Goal: Task Accomplishment & Management: Use online tool/utility

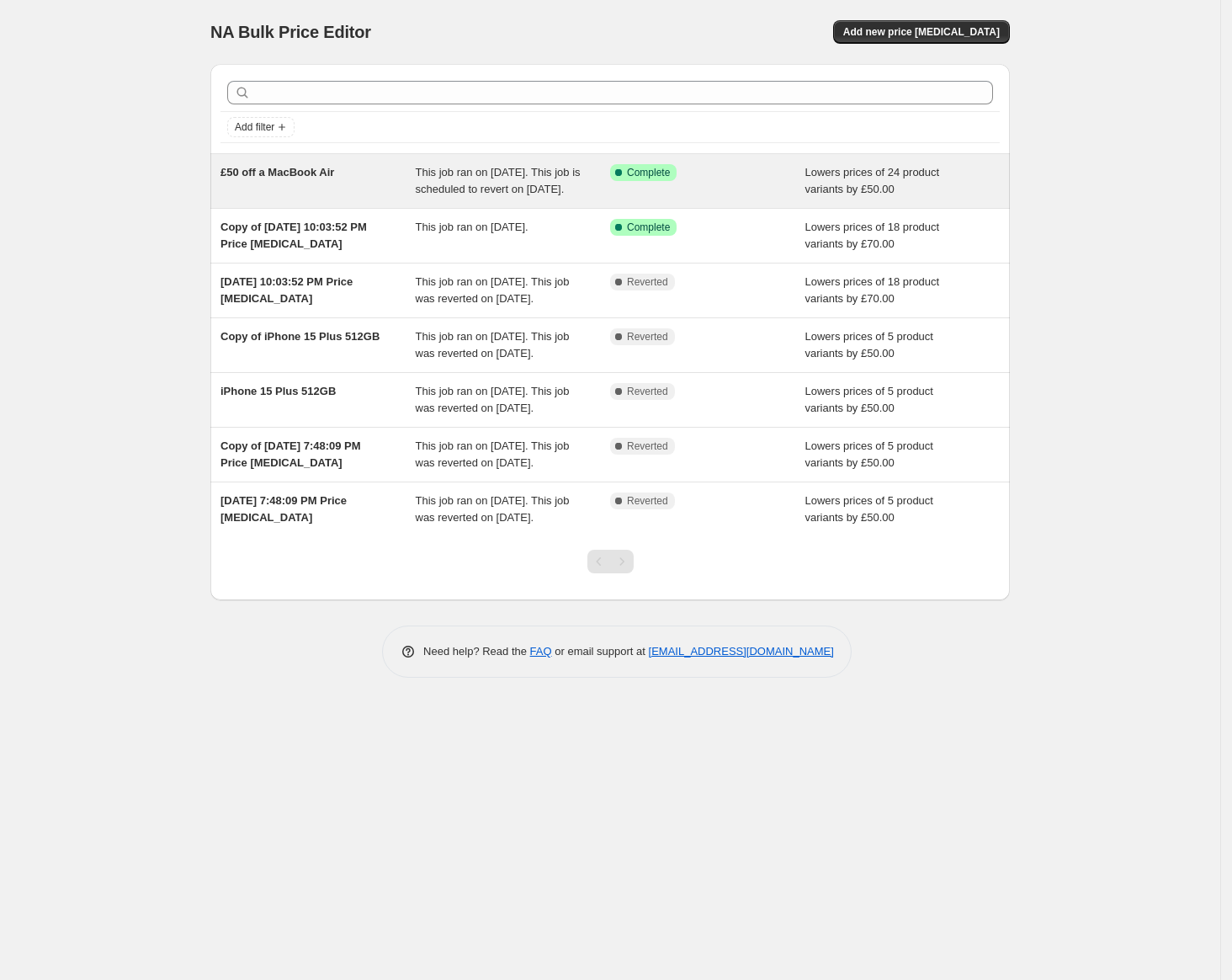
click at [341, 198] on div "£50 off a MacBook Air" at bounding box center [317, 181] width 196 height 34
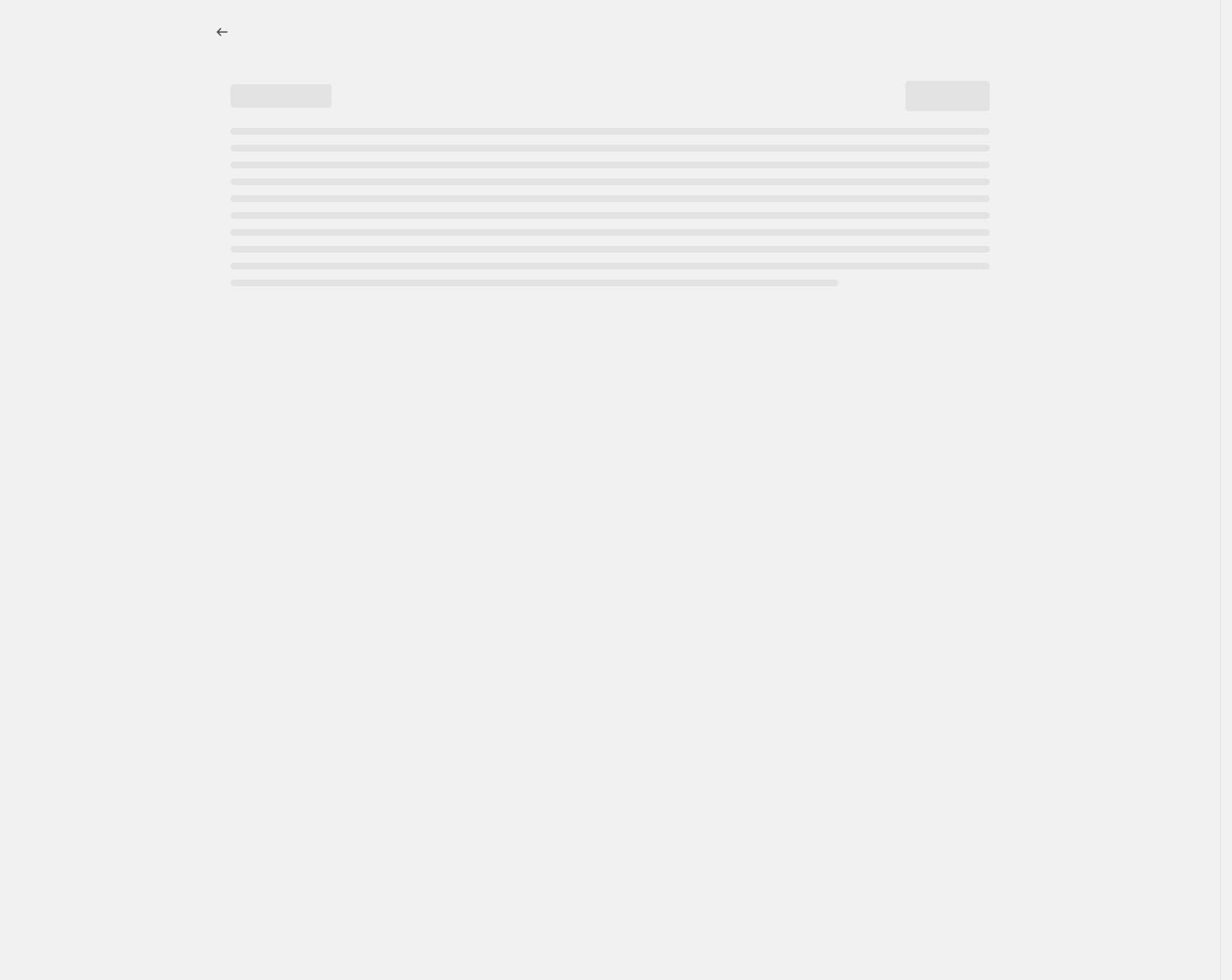
select select "by"
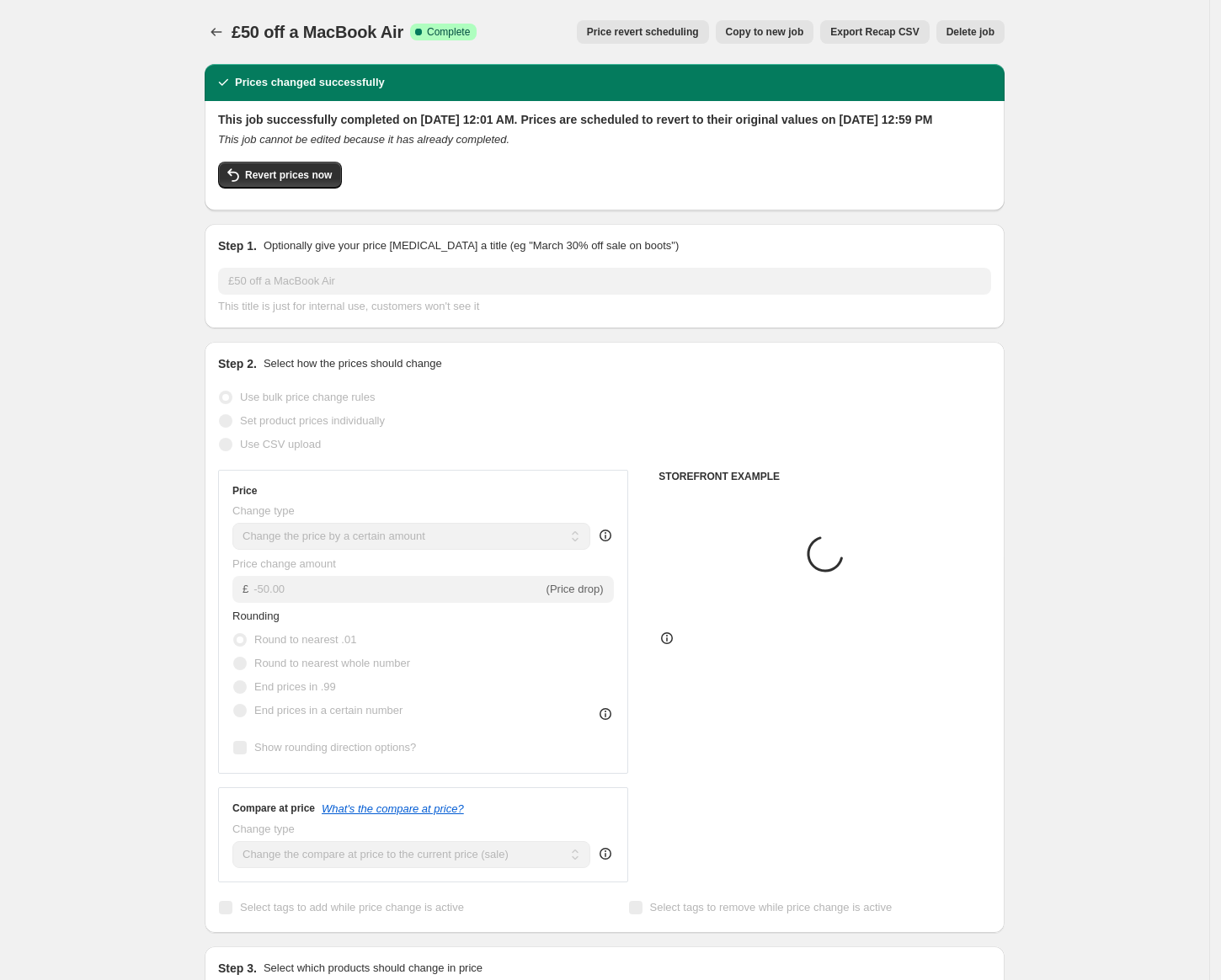
select select "collection"
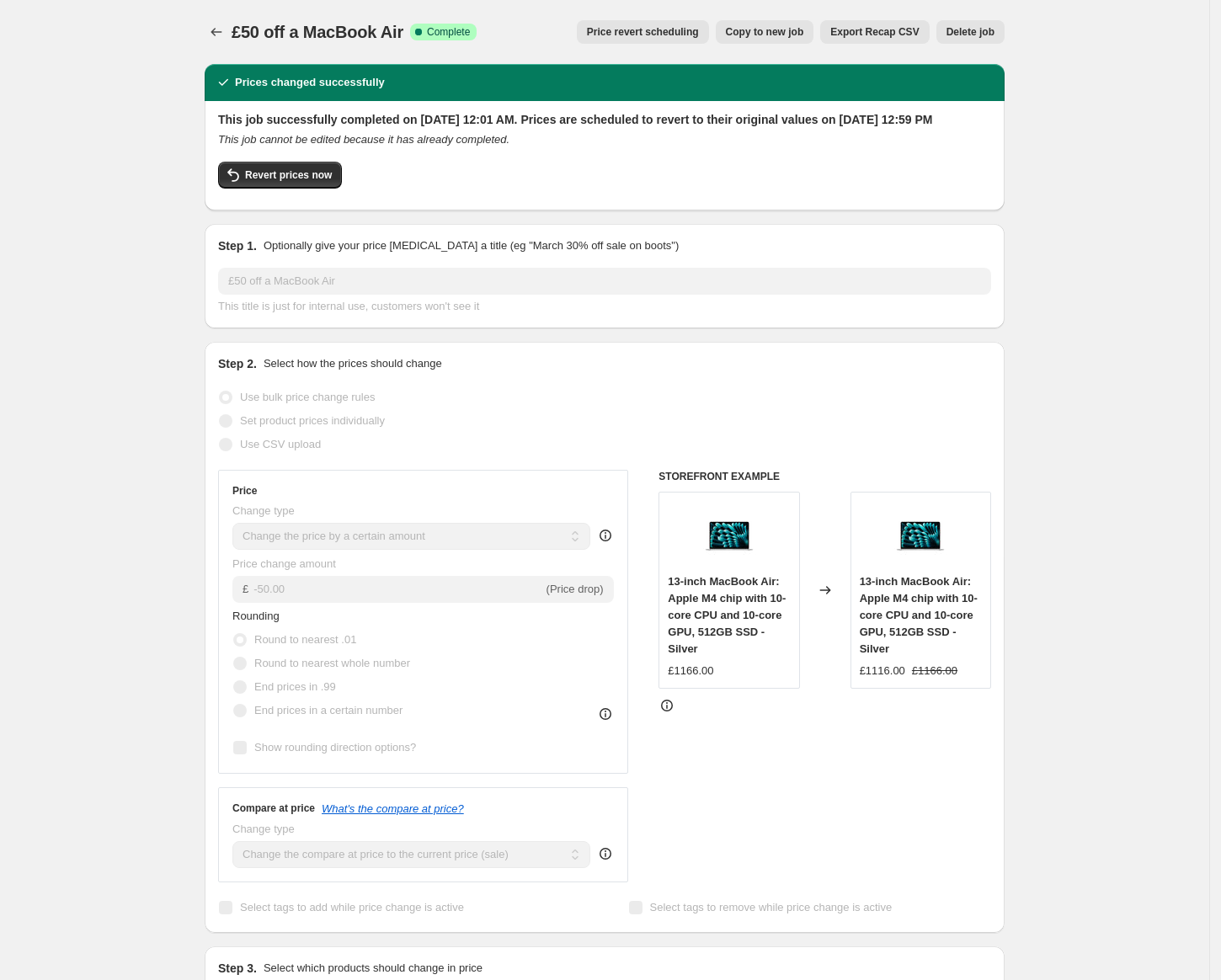
click at [771, 30] on span "Copy to new job" at bounding box center [765, 32] width 78 height 13
select select "by"
select select "collection"
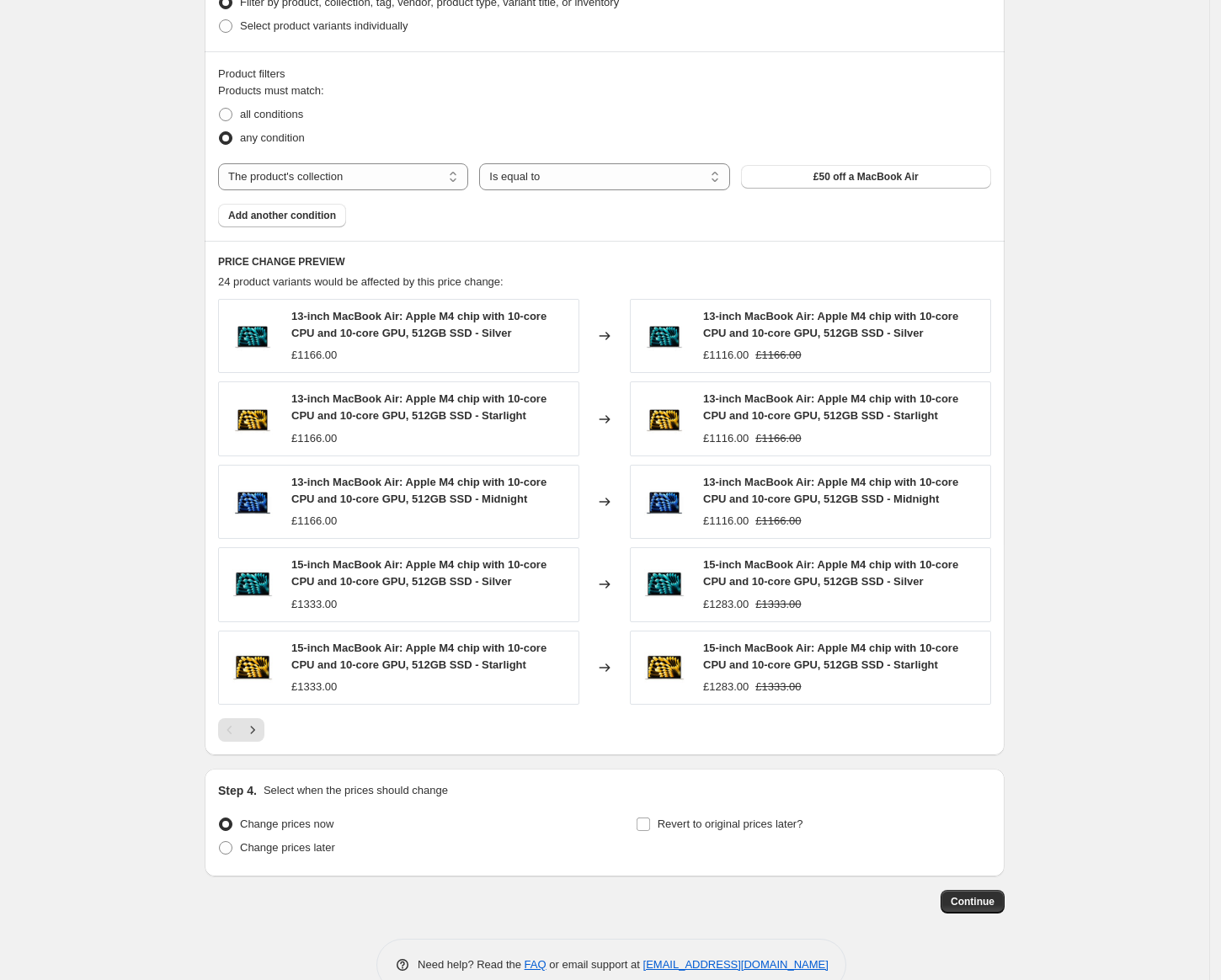
scroll to position [923, 0]
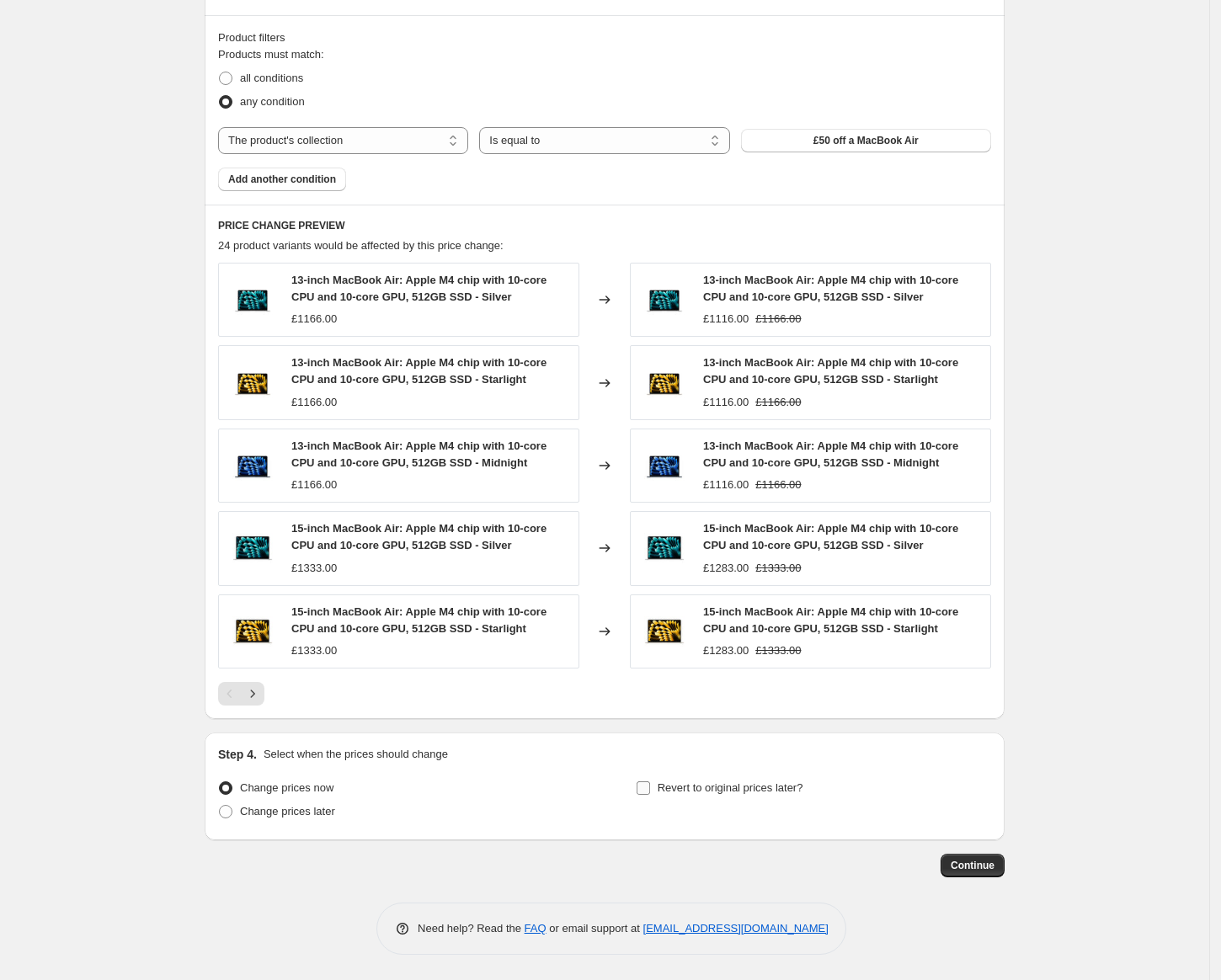
click at [709, 792] on span "Revert to original prices later?" at bounding box center [731, 787] width 146 height 12
click at [650, 792] on input "Revert to original prices later?" at bounding box center [644, 788] width 13 height 13
checkbox input "true"
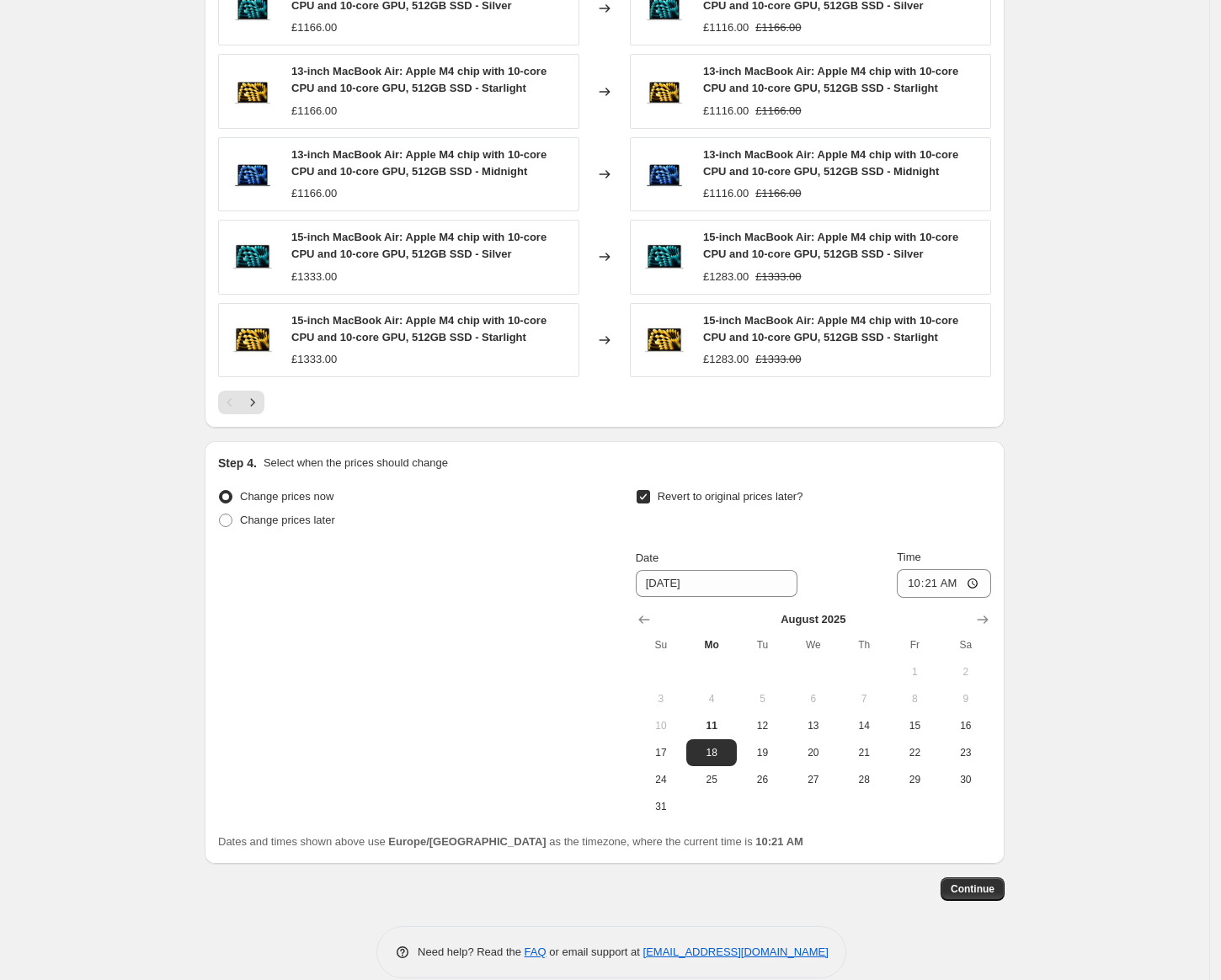
scroll to position [1240, 0]
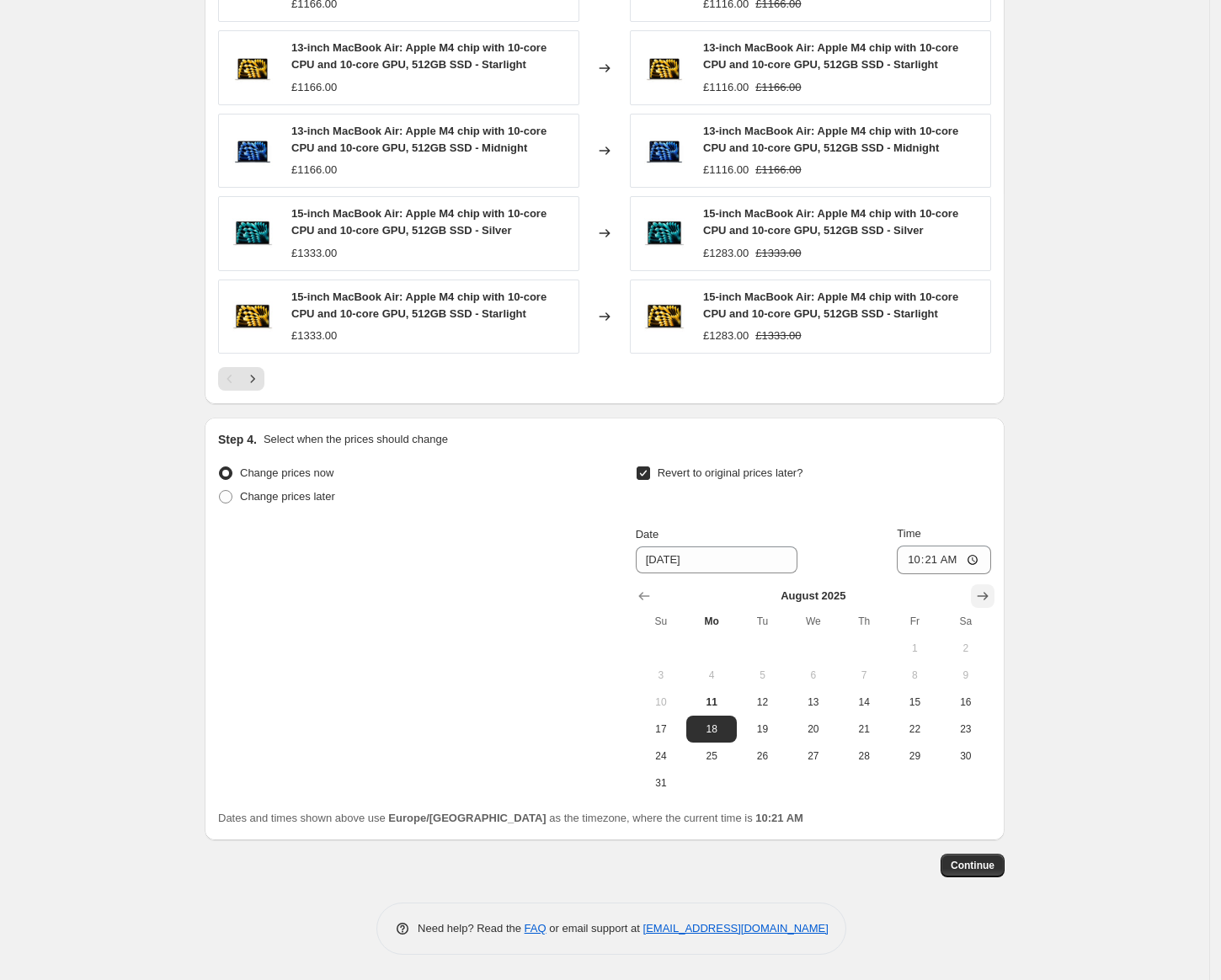
click at [980, 591] on icon "Show next month, September 2025" at bounding box center [983, 596] width 17 height 17
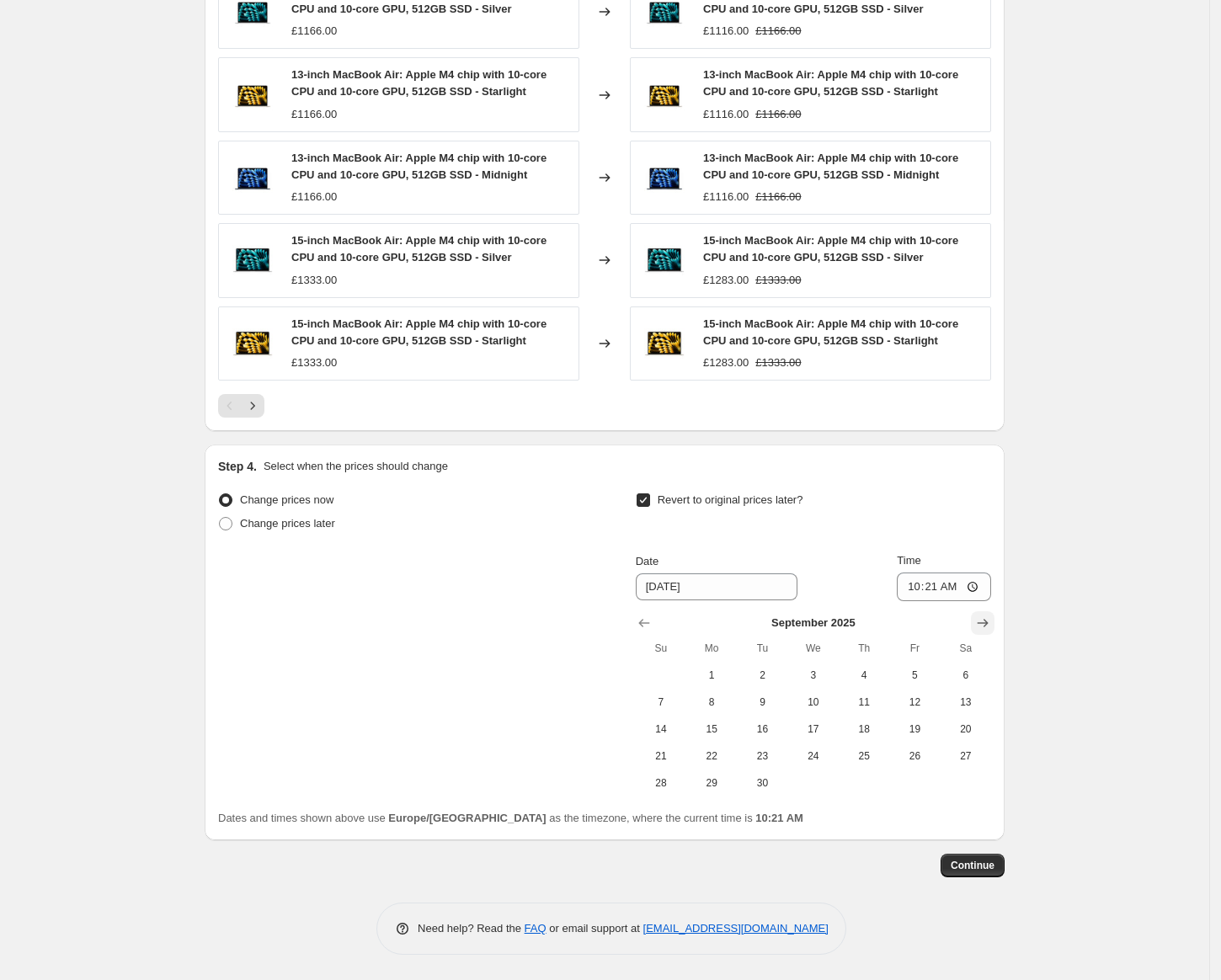
scroll to position [1212, 0]
click at [960, 700] on span "13" at bounding box center [965, 702] width 37 height 13
type input "9/13/2025"
click at [930, 583] on input "10:21" at bounding box center [944, 587] width 95 height 28
click at [982, 583] on input "10:21" at bounding box center [944, 587] width 95 height 28
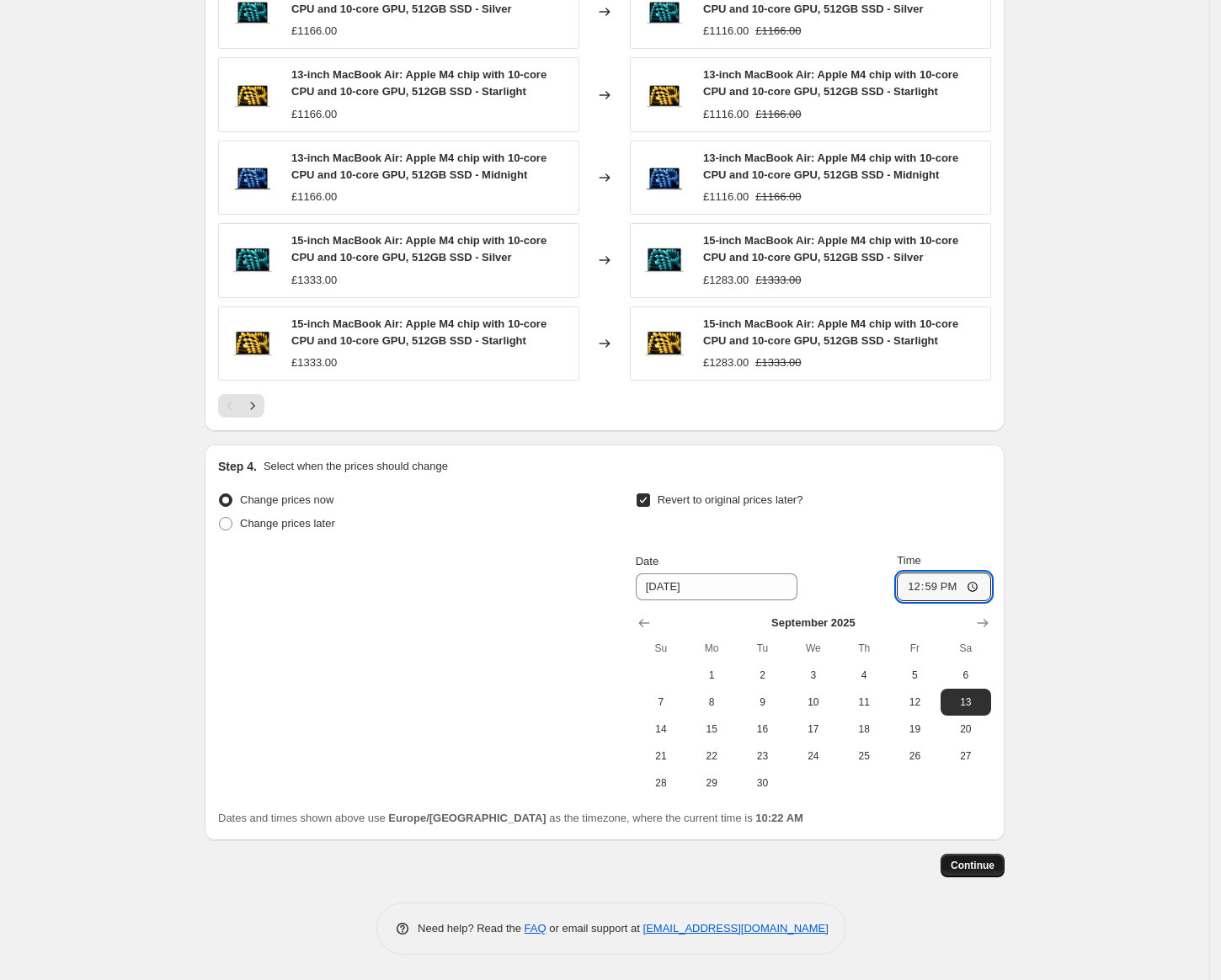
type input "12:59"
click at [978, 864] on span "Continue" at bounding box center [972, 866] width 43 height 13
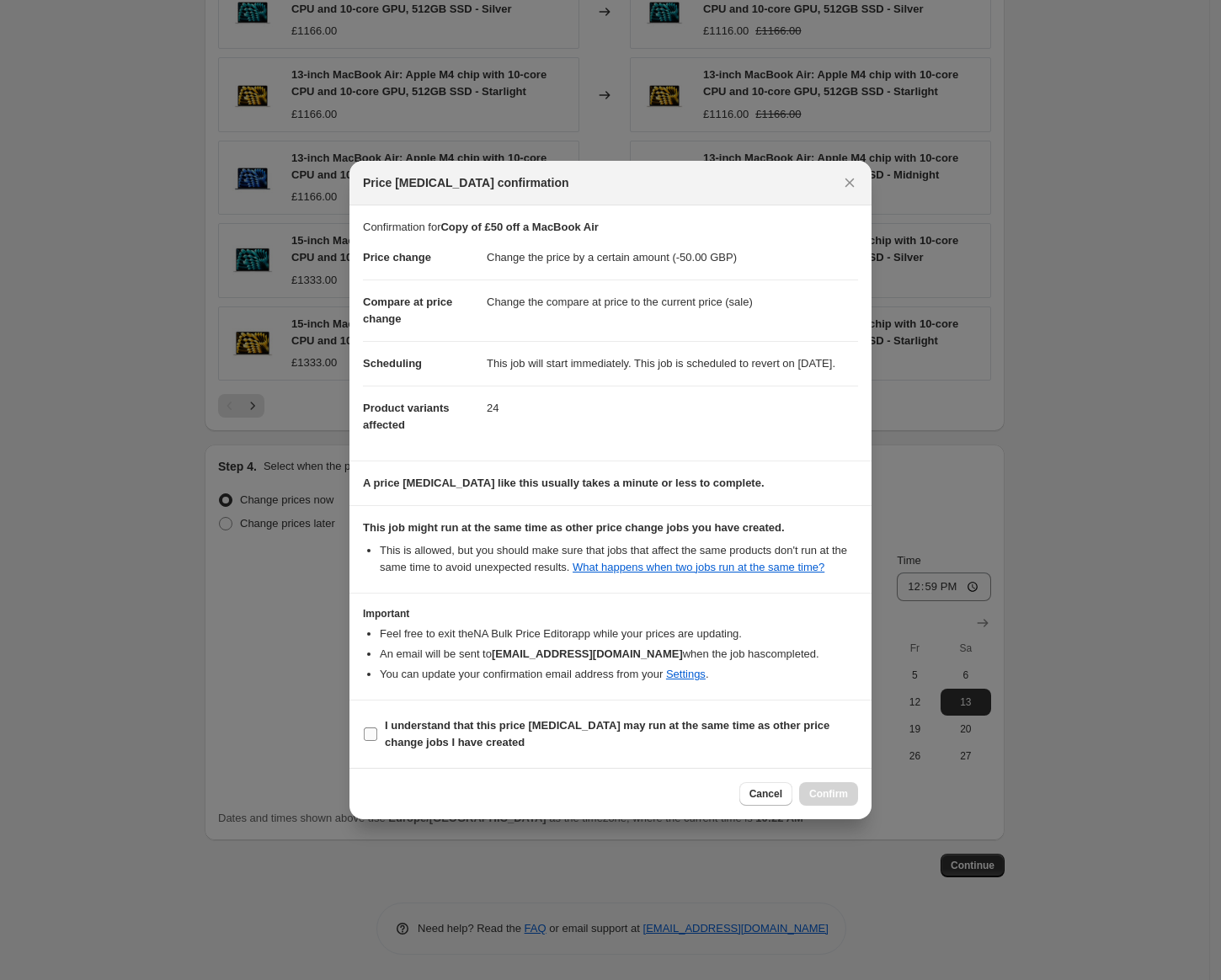
click at [688, 751] on span "I understand that this price change job may run at the same time as other price…" at bounding box center [621, 734] width 473 height 34
click at [377, 741] on input "I understand that this price change job may run at the same time as other price…" at bounding box center [370, 734] width 13 height 13
checkbox input "true"
click at [826, 800] on span "Confirm" at bounding box center [828, 794] width 39 height 13
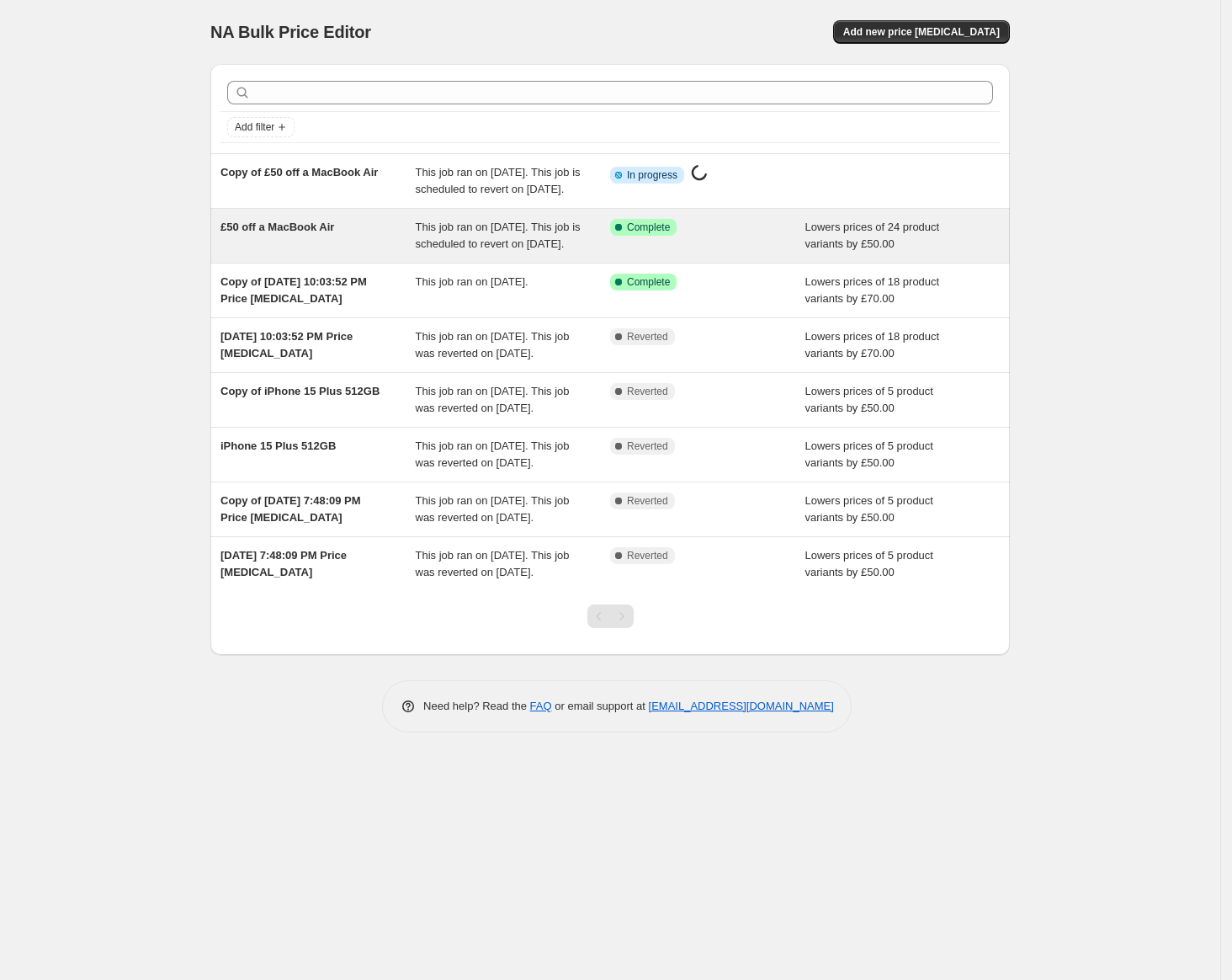
click at [300, 252] on div "£50 off a MacBook Air" at bounding box center [317, 236] width 196 height 34
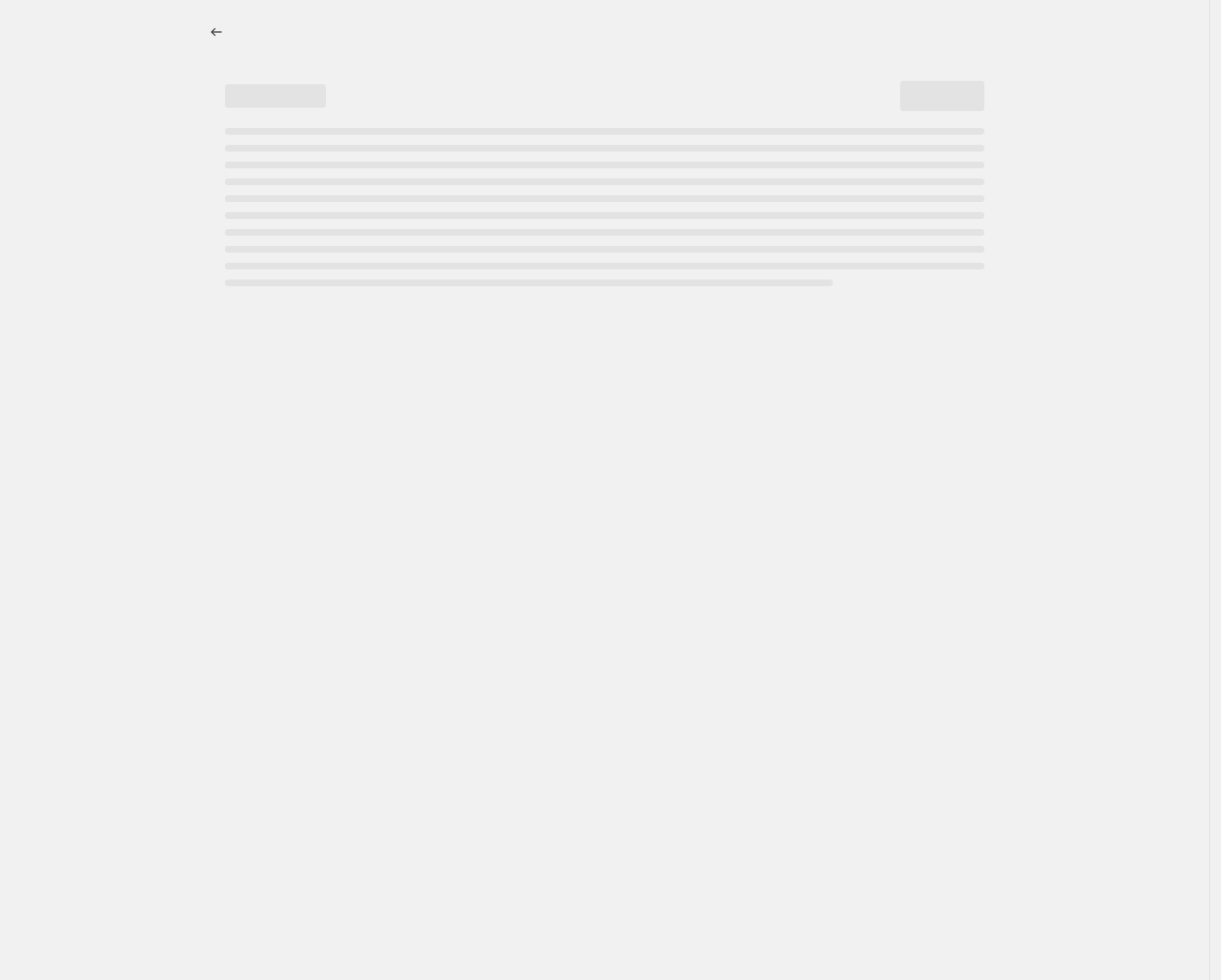
select select "by"
select select "collection"
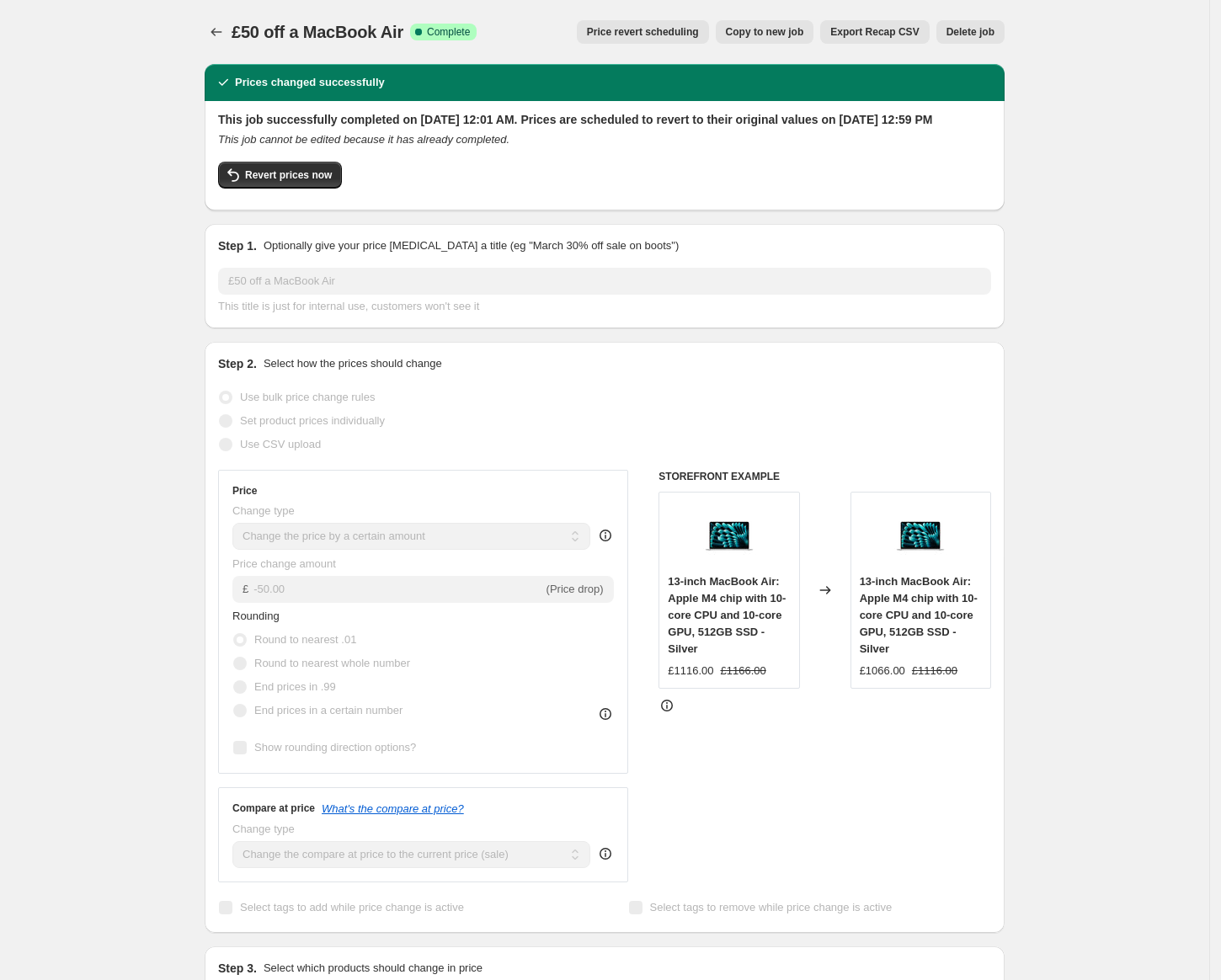
click at [975, 35] on span "Delete job" at bounding box center [970, 32] width 48 height 13
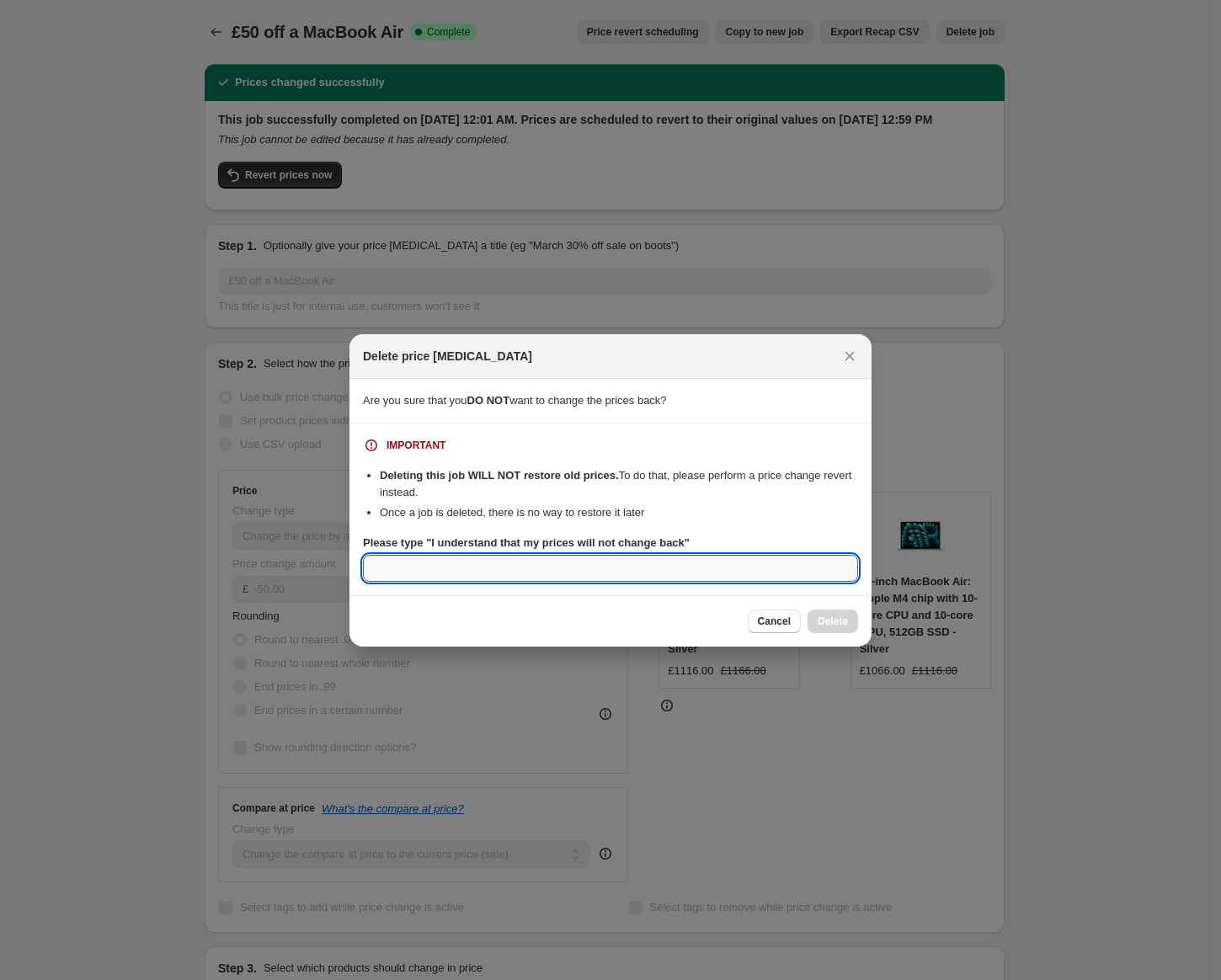
click at [472, 569] on input "Please type "I understand that my prices will not change back"" at bounding box center [610, 568] width 495 height 27
paste input "I understand that my prices will not change back"
type input "I understand that my prices will not change back"
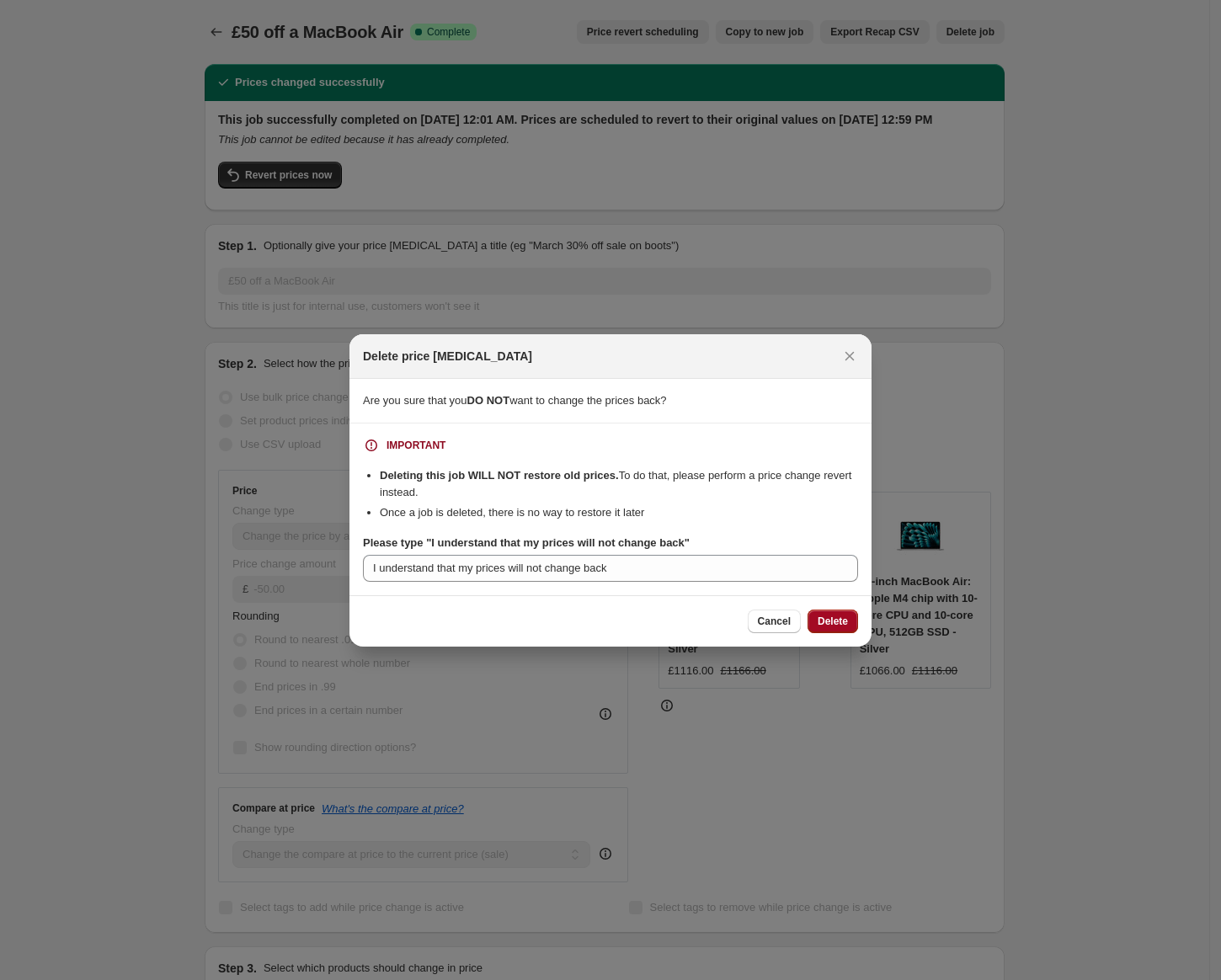
click at [830, 620] on span "Delete" at bounding box center [833, 621] width 30 height 13
